Goal: Task Accomplishment & Management: Manage account settings

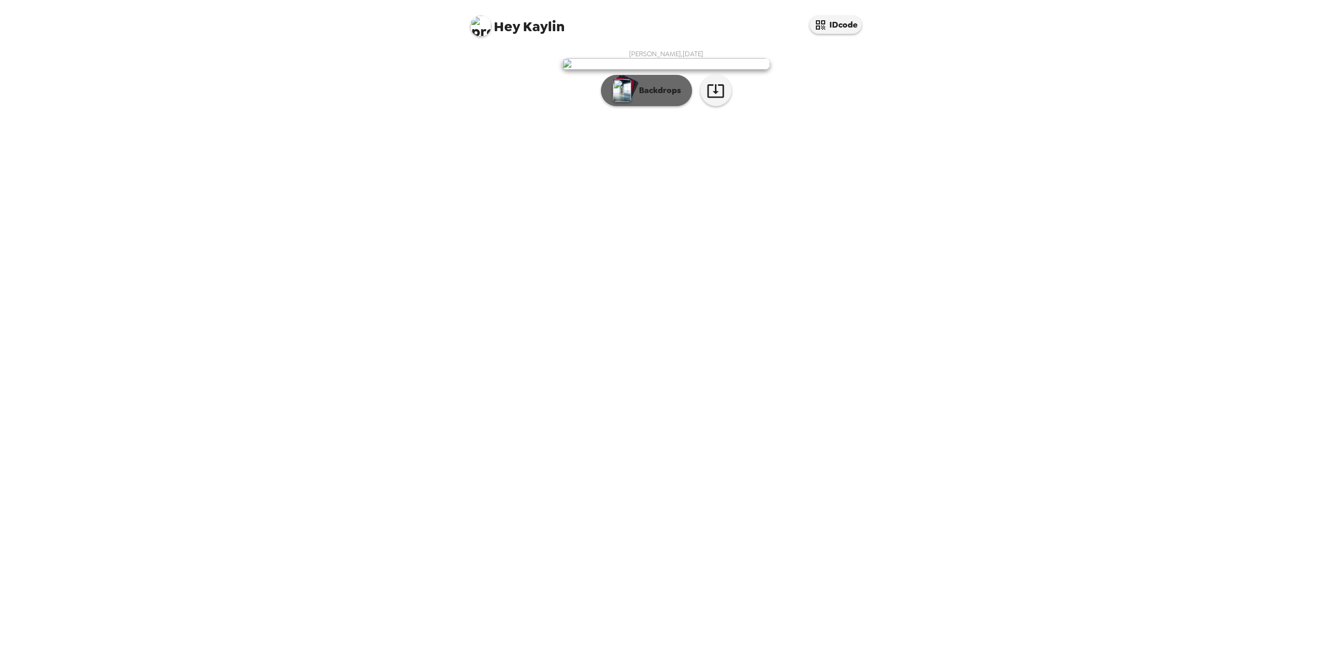
click at [669, 97] on p "Backdrops" at bounding box center [657, 90] width 47 height 12
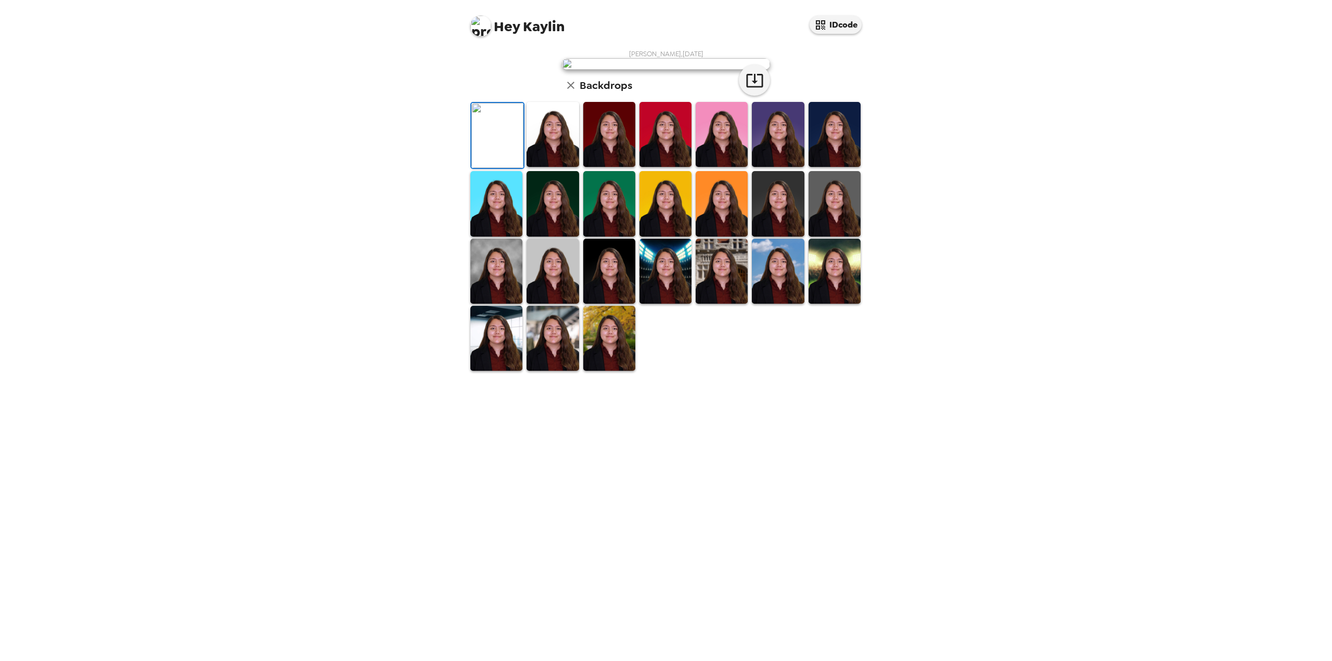
click at [559, 304] on img at bounding box center [553, 271] width 52 height 65
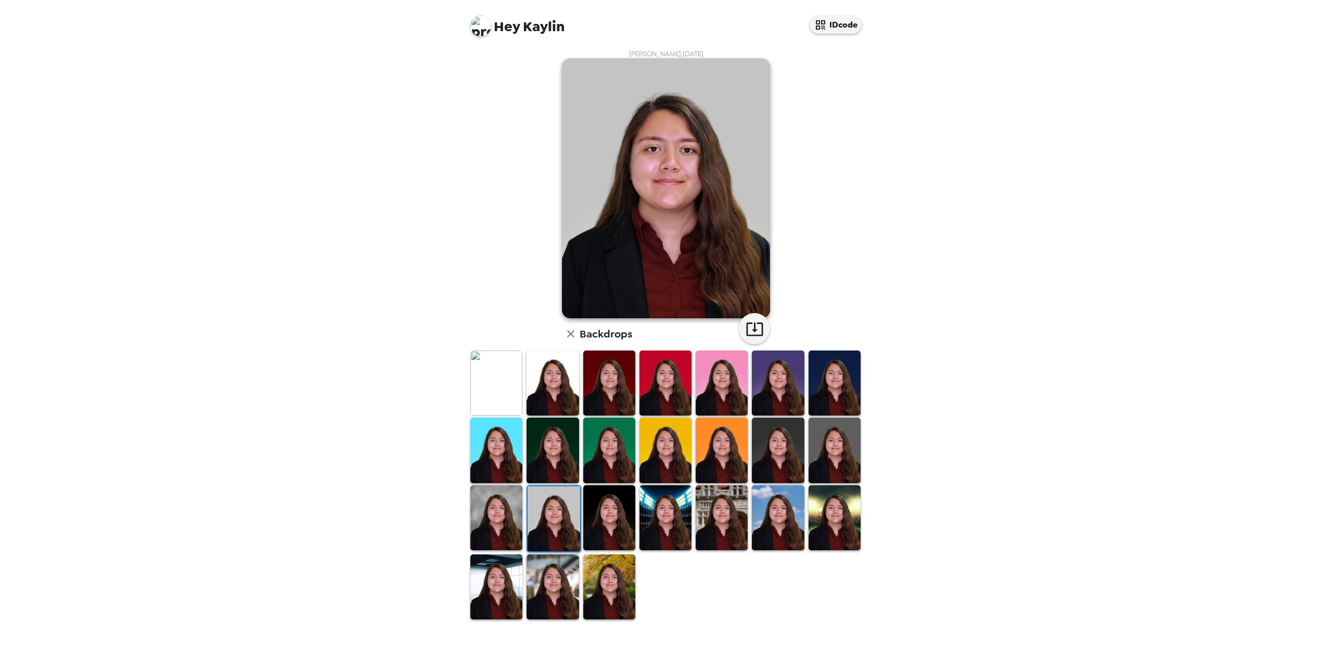
click at [781, 369] on img at bounding box center [778, 383] width 52 height 65
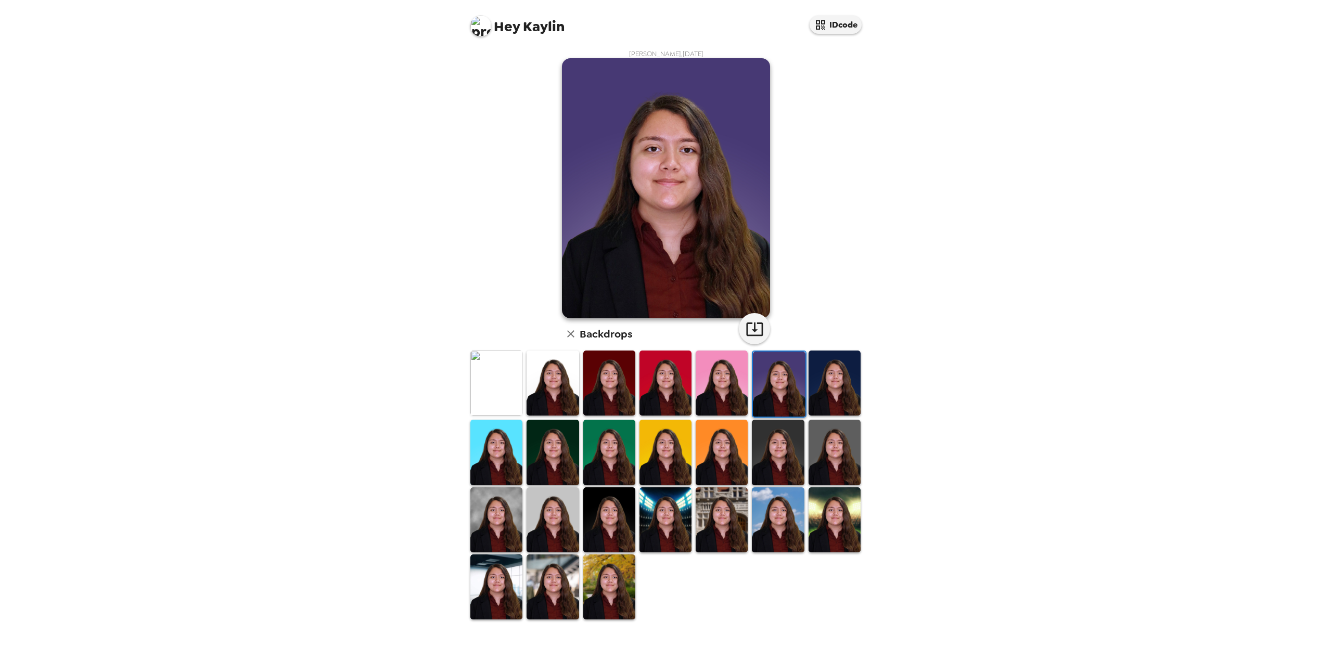
click at [564, 537] on img at bounding box center [553, 519] width 52 height 65
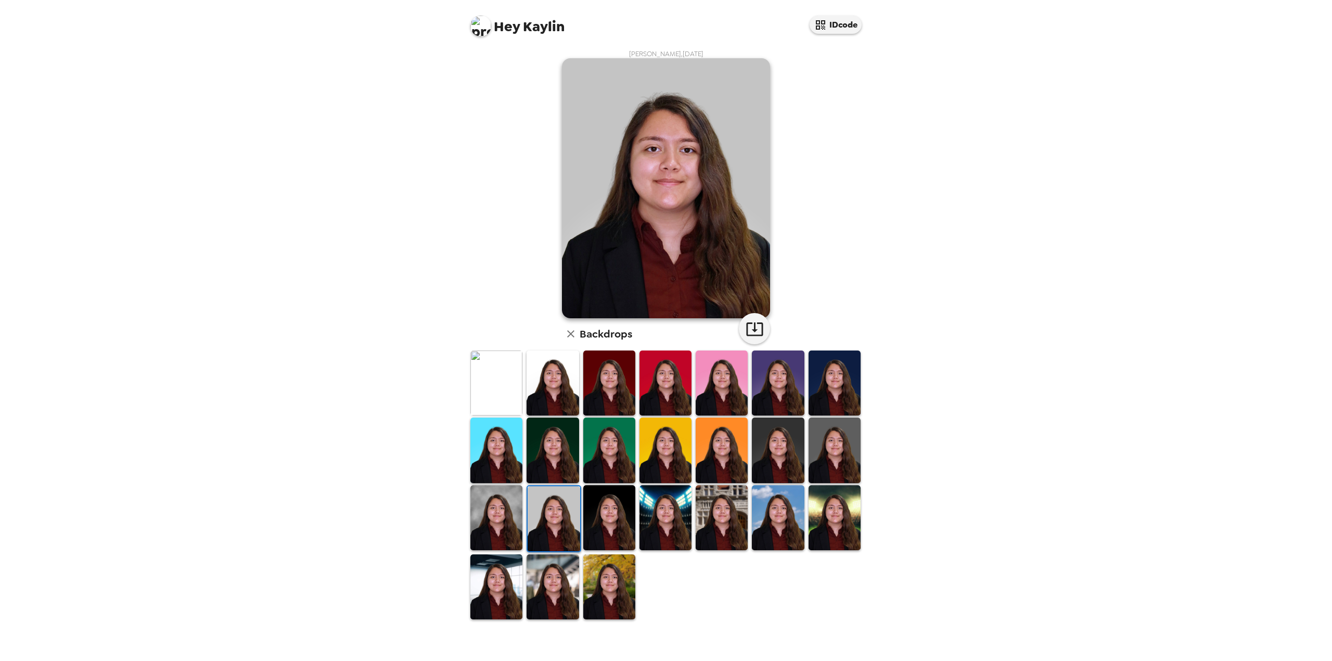
click at [815, 308] on div "[PERSON_NAME] , [DATE] Backdrops" at bounding box center [665, 334] width 395 height 571
click at [751, 333] on icon "button" at bounding box center [755, 329] width 18 height 18
